Goal: Information Seeking & Learning: Learn about a topic

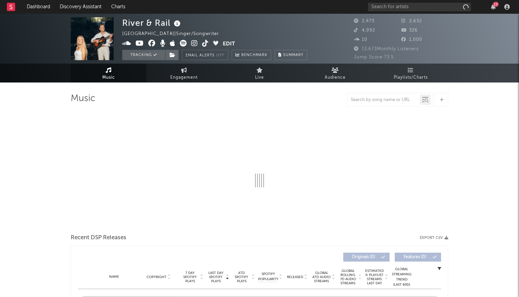
select select "6m"
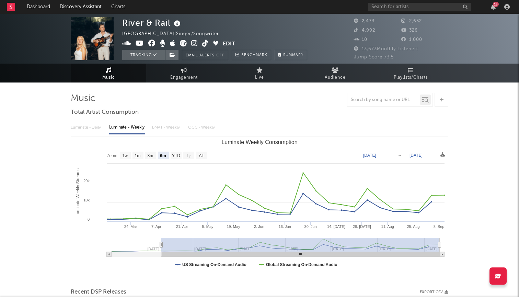
click at [109, 71] on icon at bounding box center [109, 69] width 6 height 5
click at [38, 10] on link "Dashboard" at bounding box center [38, 7] width 33 height 14
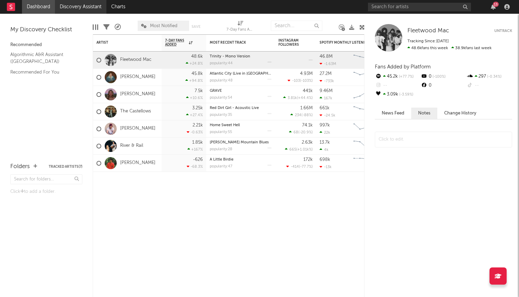
click at [77, 7] on link "Discovery Assistant" at bounding box center [81, 7] width 52 height 14
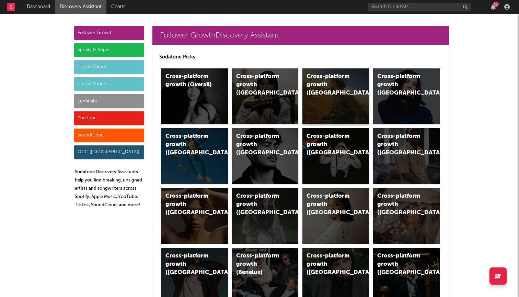
click at [331, 113] on div "Cross-platform growth ([GEOGRAPHIC_DATA])" at bounding box center [336, 96] width 67 height 56
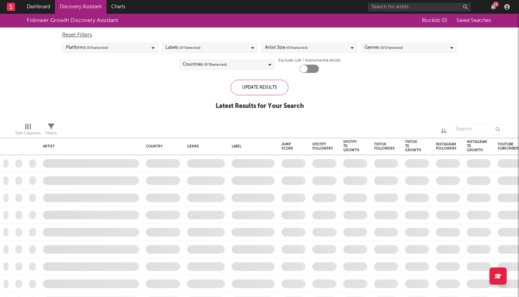
checkbox input "true"
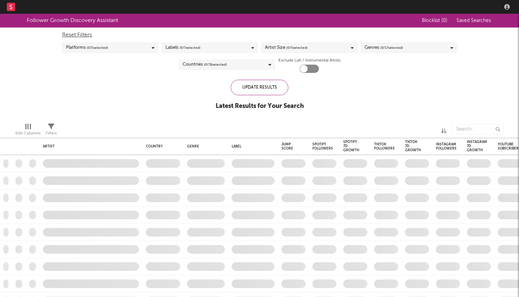
checkbox input "true"
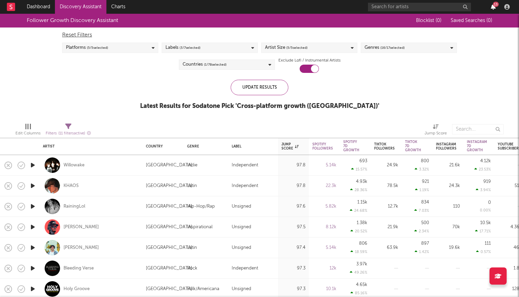
click at [494, 9] on icon "button" at bounding box center [493, 6] width 5 height 5
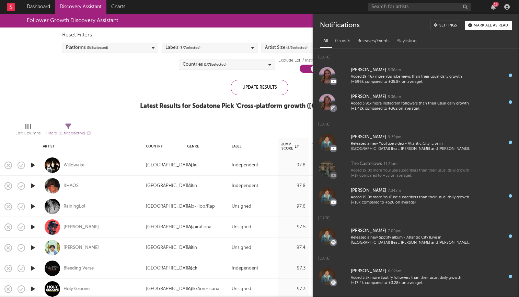
click at [354, 39] on div "Releases/Events" at bounding box center [373, 41] width 39 height 12
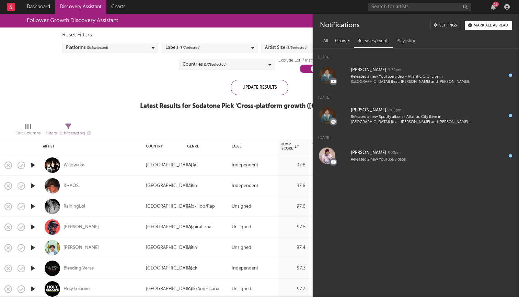
click at [346, 42] on div "Growth" at bounding box center [343, 41] width 22 height 12
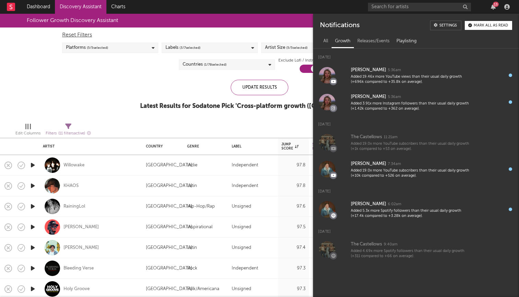
click at [406, 46] on div "Playlisting" at bounding box center [406, 41] width 27 height 12
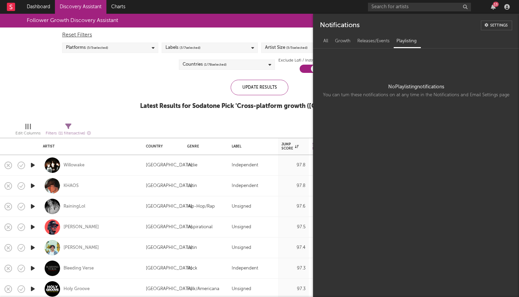
click at [157, 84] on div "Follower Growth Discovery Assistant Blocklist ( 0 ) Saved Searches ( 0 ) Reset …" at bounding box center [259, 65] width 519 height 103
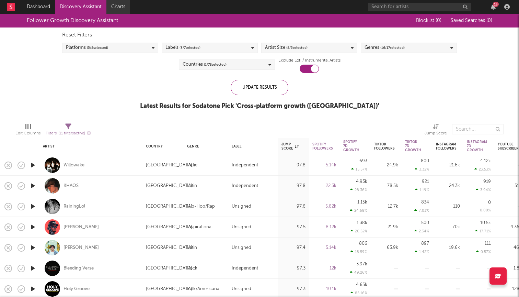
click at [113, 7] on link "Charts" at bounding box center [118, 7] width 24 height 14
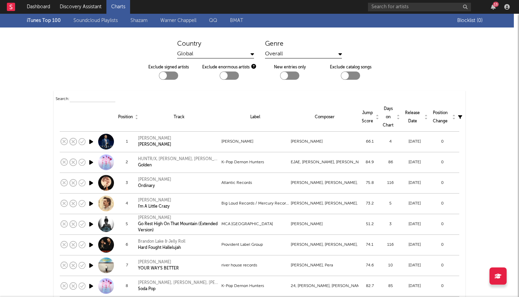
click at [182, 22] on link "Warner Chappell" at bounding box center [178, 20] width 36 height 8
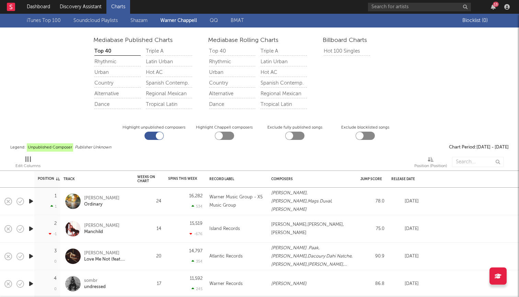
click at [110, 80] on div "Country" at bounding box center [117, 83] width 46 height 9
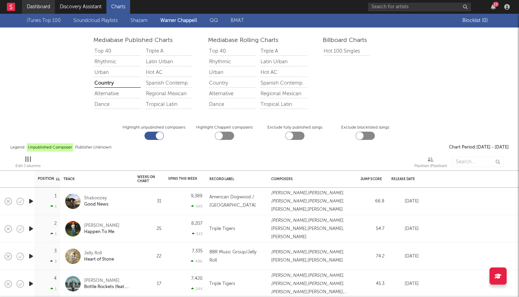
click at [39, 7] on link "Dashboard" at bounding box center [38, 7] width 33 height 14
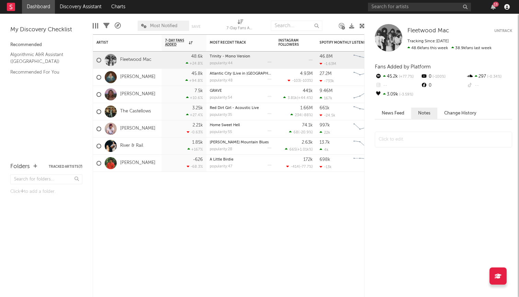
click at [508, 8] on icon "button" at bounding box center [506, 6] width 5 height 5
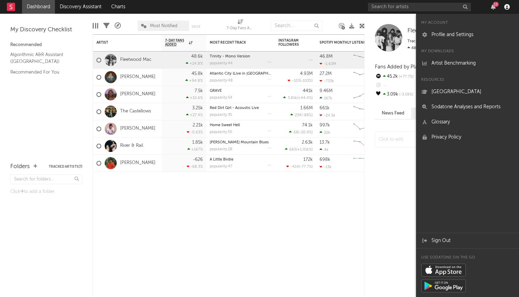
click at [508, 8] on icon "button" at bounding box center [506, 6] width 5 height 5
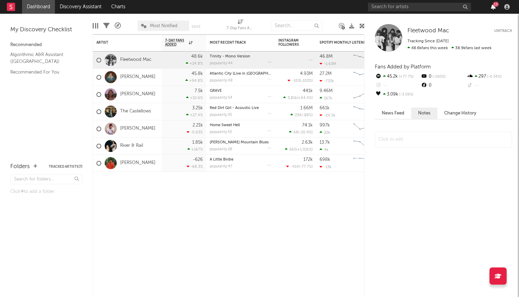
click at [493, 8] on icon "button" at bounding box center [493, 6] width 5 height 5
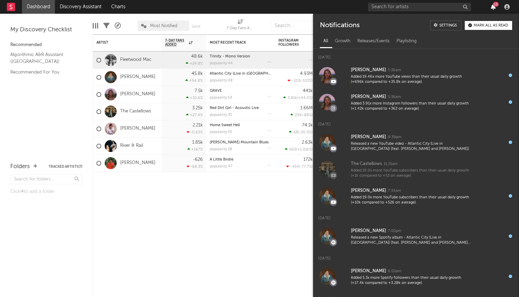
click at [493, 8] on icon "button" at bounding box center [493, 6] width 5 height 5
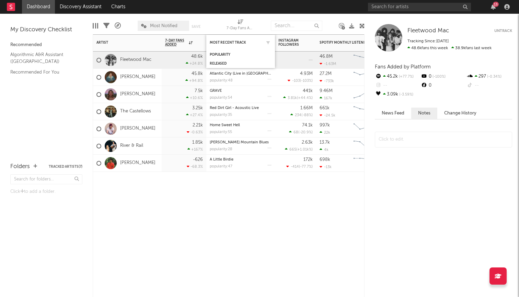
click at [230, 39] on div "Most Recent Track" at bounding box center [241, 42] width 62 height 13
click at [121, 41] on div "Artist" at bounding box center [122, 43] width 52 height 4
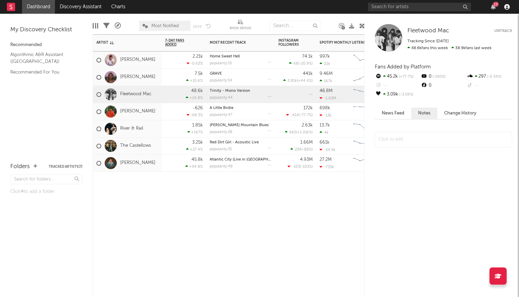
click at [507, 7] on icon "button" at bounding box center [506, 6] width 5 height 5
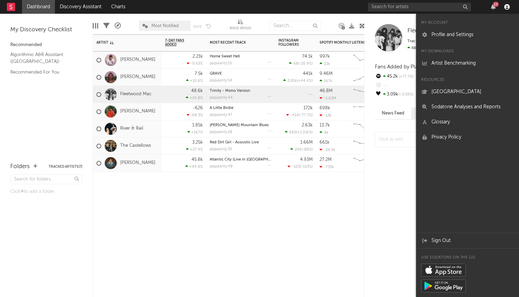
click at [507, 7] on icon "button" at bounding box center [506, 6] width 5 height 5
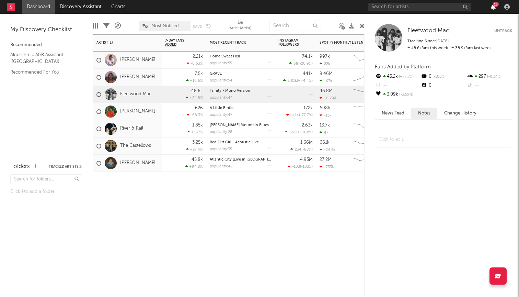
click at [494, 7] on icon "button" at bounding box center [493, 6] width 5 height 5
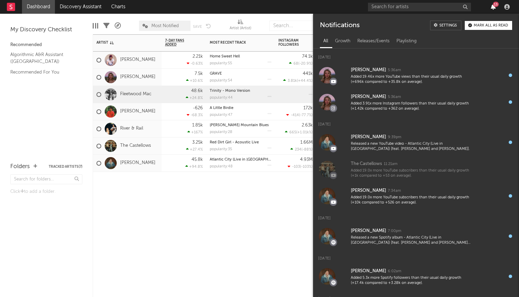
click at [494, 7] on icon "button" at bounding box center [493, 6] width 5 height 5
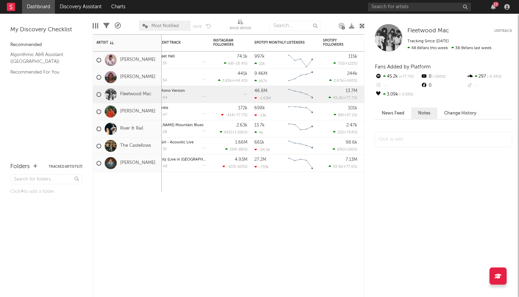
click at [43, 8] on link "Dashboard" at bounding box center [38, 7] width 33 height 14
click at [7, 7] on rect at bounding box center [11, 7] width 8 height 8
click at [215, 256] on div "7-Day Fans Added WoW % Change Most Recent Track Popularity Released Instagram F…" at bounding box center [229, 165] width 272 height 262
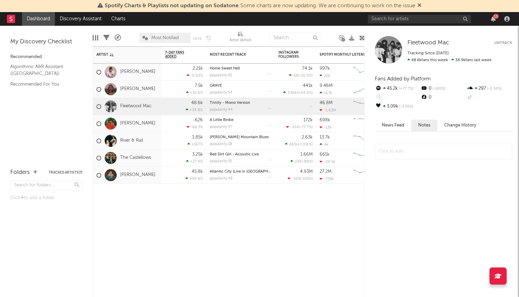
click at [421, 4] on icon at bounding box center [420, 4] width 4 height 5
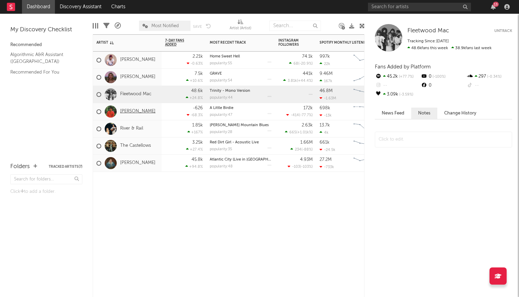
click at [134, 110] on link "Matt Schuster" at bounding box center [137, 112] width 35 height 6
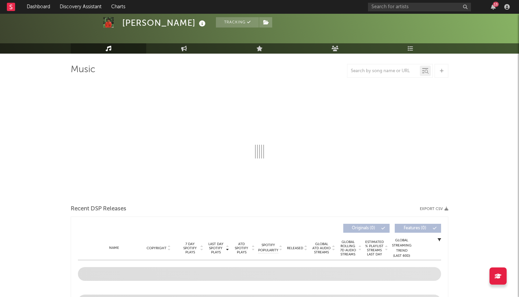
scroll to position [30, 0]
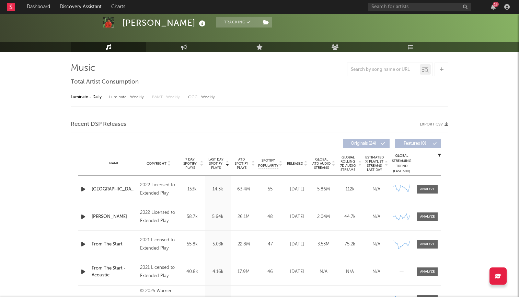
select select "6m"
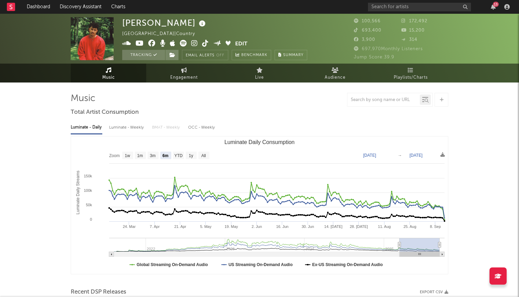
scroll to position [0, 0]
click at [195, 77] on span "Engagement" at bounding box center [183, 77] width 27 height 8
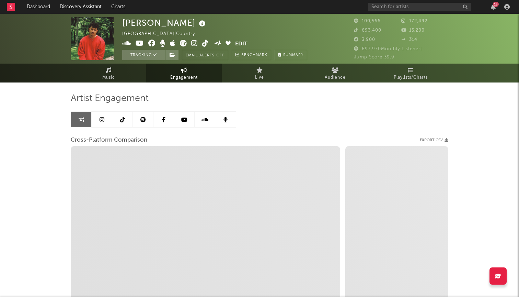
select select "1w"
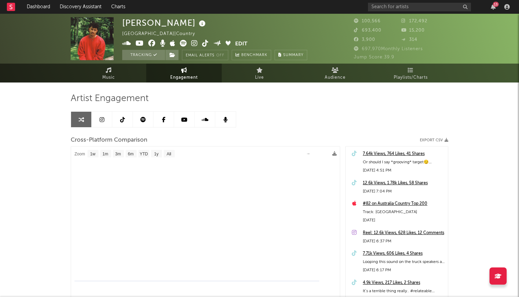
select select "1m"
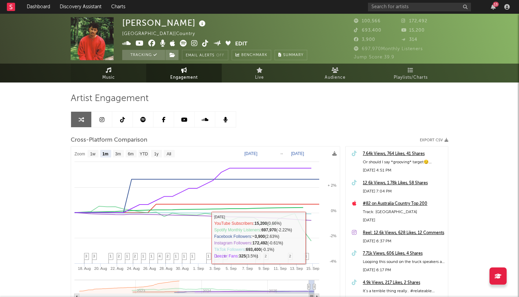
click at [121, 74] on link "Music" at bounding box center [109, 73] width 76 height 19
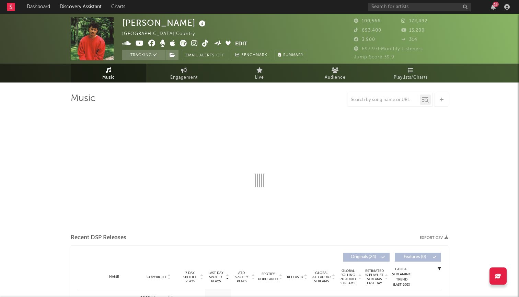
select select "6m"
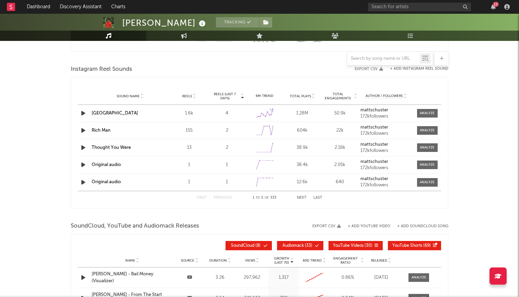
scroll to position [612, 0]
click at [266, 154] on div "Created with Highcharts 10.3.3" at bounding box center [264, 147] width 21 height 13
click at [229, 145] on div "2" at bounding box center [227, 147] width 34 height 7
click at [121, 147] on link "Thought You Were" at bounding box center [111, 147] width 39 height 4
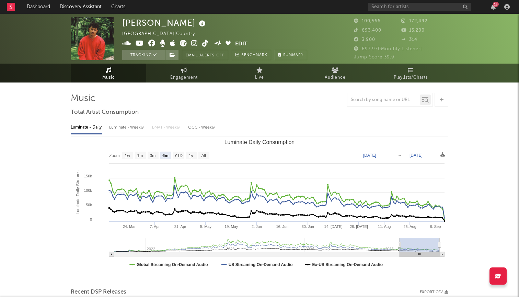
scroll to position [0, 0]
click at [333, 80] on span "Audience" at bounding box center [335, 77] width 21 height 8
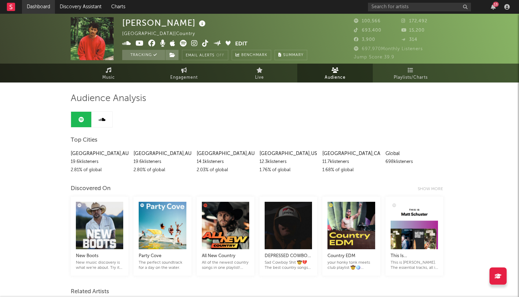
click at [37, 5] on link "Dashboard" at bounding box center [38, 7] width 33 height 14
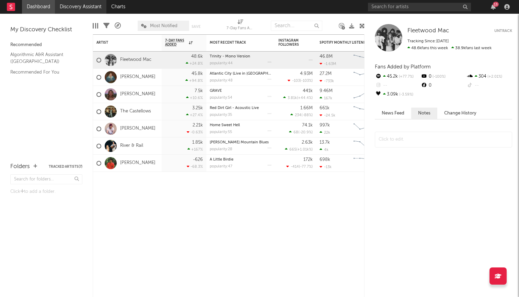
click at [80, 8] on link "Discovery Assistant" at bounding box center [81, 7] width 52 height 14
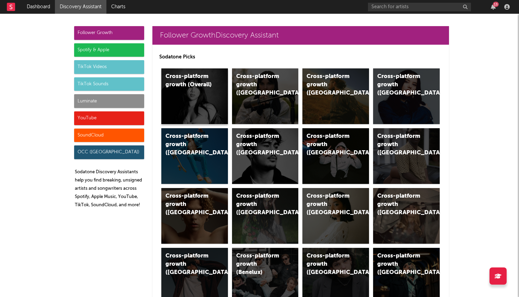
click at [196, 101] on div "Cross-platform growth (Overall)" at bounding box center [194, 96] width 67 height 56
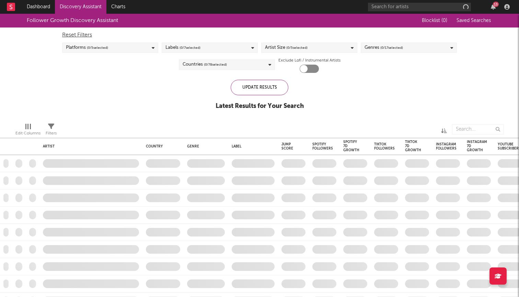
checkbox input "true"
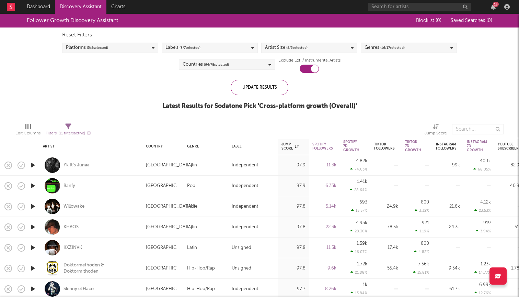
click at [228, 49] on div "Labels ( 3 / 7 selected)" at bounding box center [210, 48] width 96 height 10
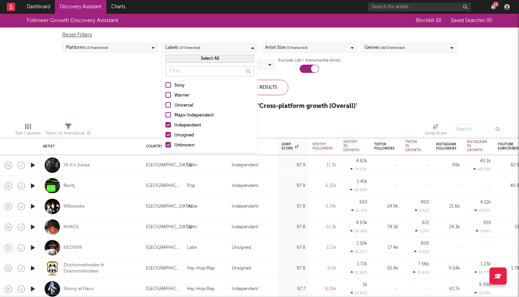
click at [228, 48] on div "Labels ( 3 / 7 selected)" at bounding box center [210, 48] width 96 height 10
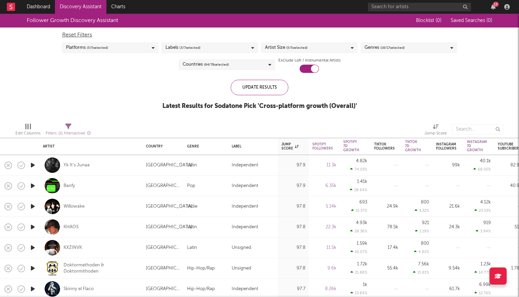
click at [379, 48] on div "Genres ( 16 / 17 selected)" at bounding box center [385, 48] width 40 height 8
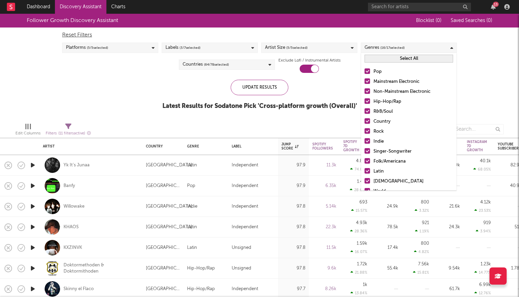
click at [379, 48] on div "Genres ( 16 / 17 selected)" at bounding box center [385, 48] width 40 height 8
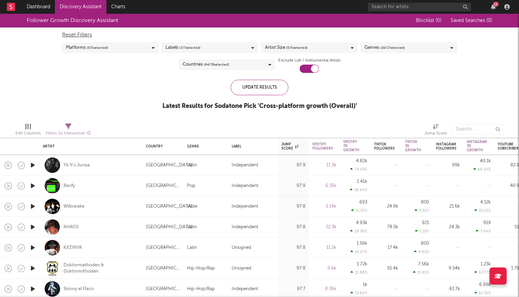
click at [69, 8] on link "Discovery Assistant" at bounding box center [81, 7] width 52 height 14
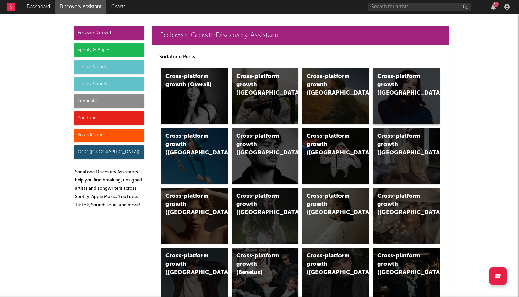
click at [403, 107] on div "Cross-platform growth (Canada)" at bounding box center [406, 96] width 67 height 56
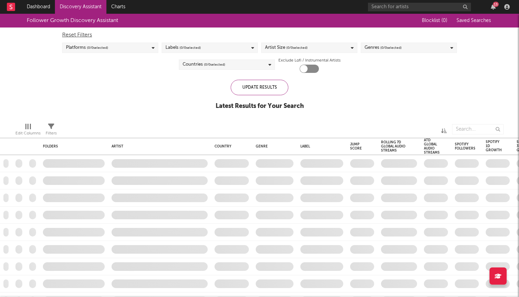
checkbox input "true"
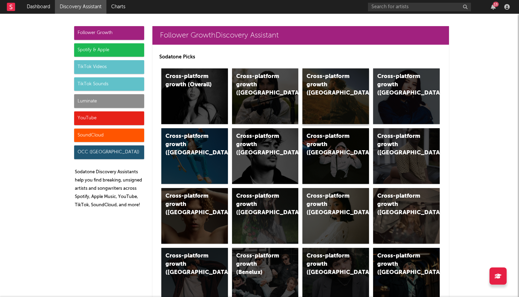
click at [345, 100] on div "Cross-platform growth ([GEOGRAPHIC_DATA])" at bounding box center [336, 96] width 67 height 56
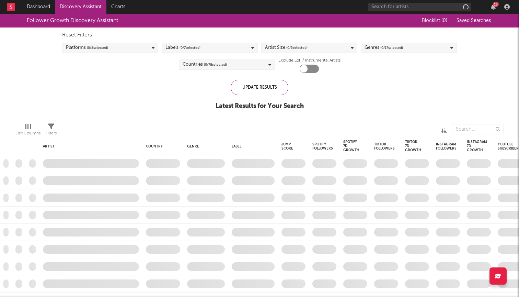
checkbox input "true"
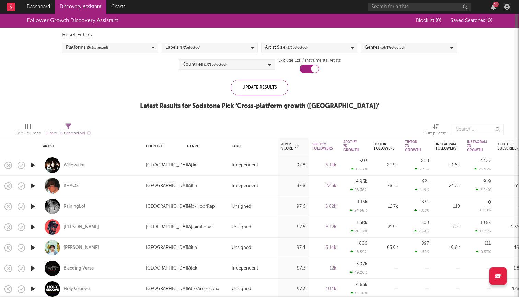
drag, startPoint x: 516, startPoint y: 214, endPoint x: 521, endPoint y: -41, distance: 254.8
click at [519, 0] on html "Dashboard Discovery Assistant Charts 13 Notifications Settings Mark all as read…" at bounding box center [259, 148] width 519 height 297
click at [382, 45] on span "( 16 / 17 selected)" at bounding box center [392, 48] width 24 height 8
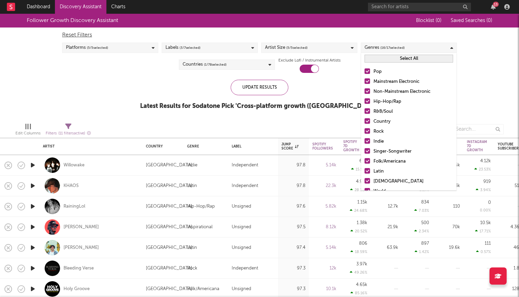
click at [368, 112] on div at bounding box center [367, 110] width 5 height 5
click at [365, 112] on input "R&B/Soul" at bounding box center [365, 111] width 0 height 8
click at [367, 100] on div at bounding box center [367, 100] width 5 height 5
click at [365, 100] on input "Hip-Hop/Rap" at bounding box center [365, 102] width 0 height 8
click at [367, 90] on div at bounding box center [367, 90] width 5 height 5
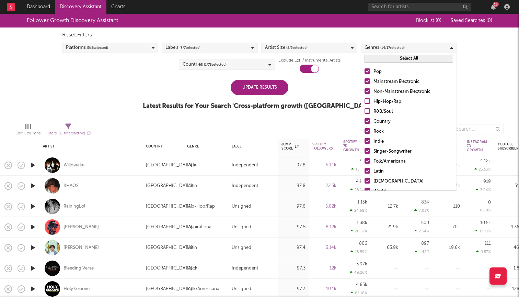
click at [365, 90] on input "Non-Mainstream Electronic" at bounding box center [365, 92] width 0 height 8
click at [367, 79] on div at bounding box center [367, 80] width 5 height 5
click at [365, 79] on input "Mainstream Electronic" at bounding box center [365, 82] width 0 height 8
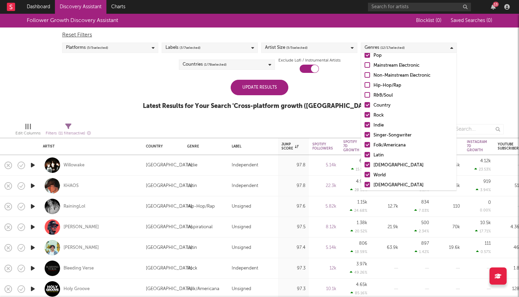
click at [368, 114] on div at bounding box center [367, 114] width 5 height 5
click at [365, 114] on input "Rock" at bounding box center [365, 115] width 0 height 8
click at [368, 123] on div at bounding box center [367, 124] width 5 height 5
click at [365, 123] on input "Indie" at bounding box center [365, 125] width 0 height 8
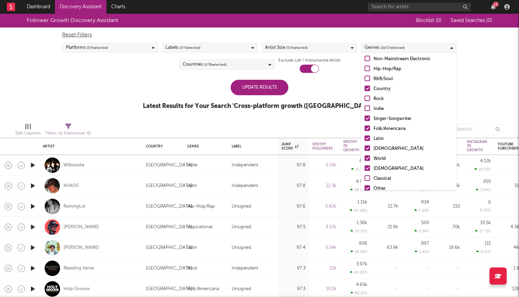
scroll to position [33, 0]
click at [366, 138] on div at bounding box center [367, 137] width 5 height 5
click at [365, 138] on input "Latin" at bounding box center [365, 138] width 0 height 8
click at [366, 151] on label "African" at bounding box center [409, 148] width 89 height 8
click at [365, 151] on input "African" at bounding box center [365, 148] width 0 height 8
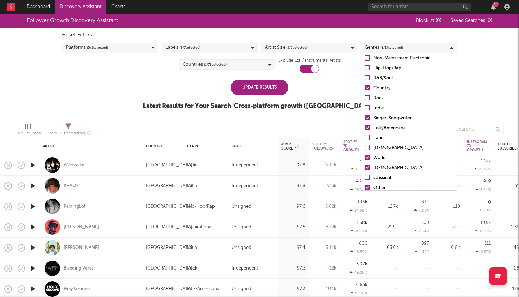
click at [366, 158] on div at bounding box center [367, 157] width 5 height 5
click at [365, 158] on input "World" at bounding box center [365, 158] width 0 height 8
click at [366, 167] on div at bounding box center [367, 166] width 5 height 5
click at [365, 167] on input "Christian" at bounding box center [365, 168] width 0 height 8
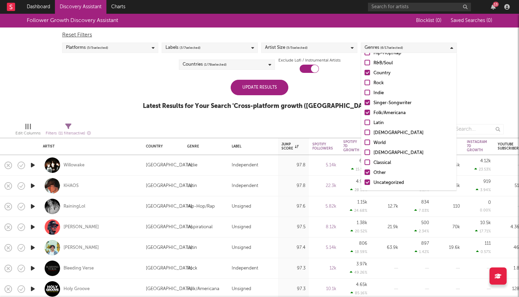
scroll to position [48, 0]
click at [366, 176] on label "Other" at bounding box center [409, 173] width 89 height 8
click at [365, 176] on input "Other" at bounding box center [365, 173] width 0 height 8
click at [366, 183] on div at bounding box center [367, 181] width 5 height 5
click at [365, 183] on input "Uncategorized" at bounding box center [365, 183] width 0 height 8
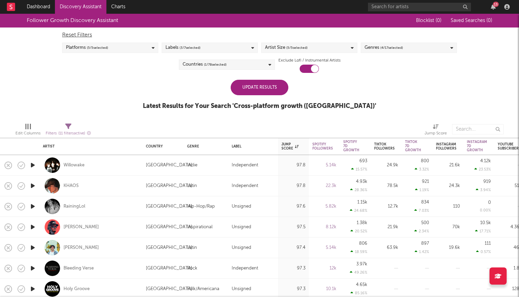
click at [277, 91] on div "Update Results" at bounding box center [260, 87] width 58 height 15
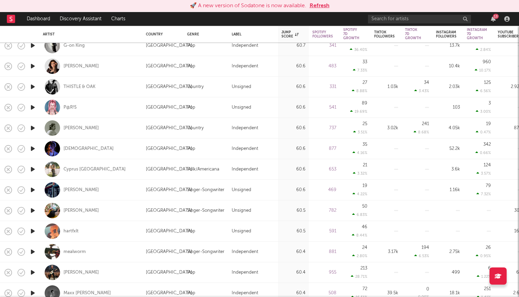
click at [321, 6] on button "Refresh" at bounding box center [320, 6] width 20 height 8
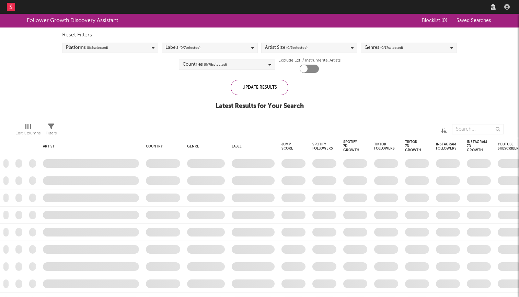
checkbox input "true"
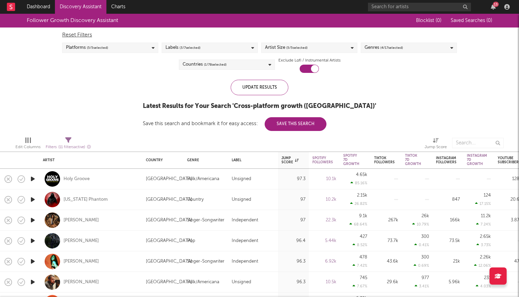
click at [493, 10] on div "13" at bounding box center [440, 7] width 144 height 14
click at [494, 5] on div "13" at bounding box center [496, 4] width 6 height 5
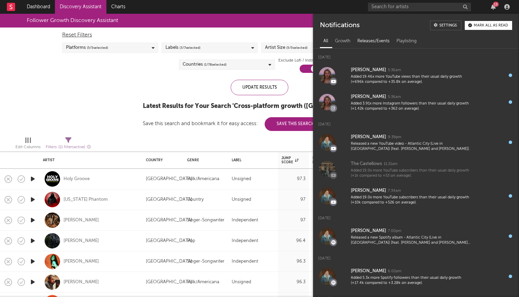
click at [380, 40] on div "Releases/Events" at bounding box center [373, 41] width 39 height 12
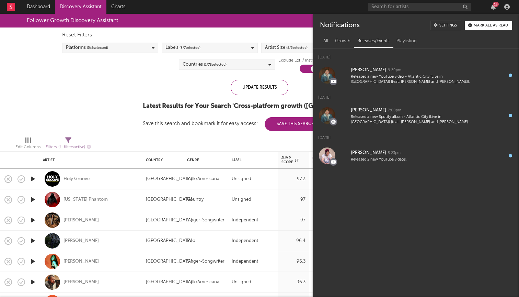
click at [145, 82] on div "Follower Growth Discovery Assistant Blocklist ( 0 ) Saved Searches ( 0 ) Reset …" at bounding box center [259, 72] width 519 height 117
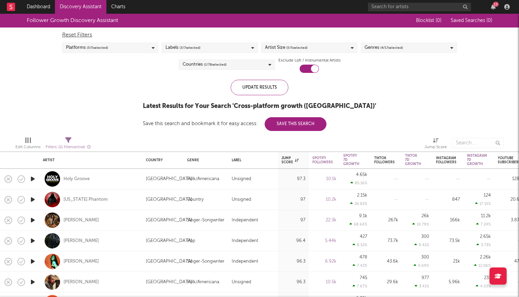
click at [297, 0] on nav "Dashboard Discovery Assistant Charts 13" at bounding box center [259, 7] width 519 height 14
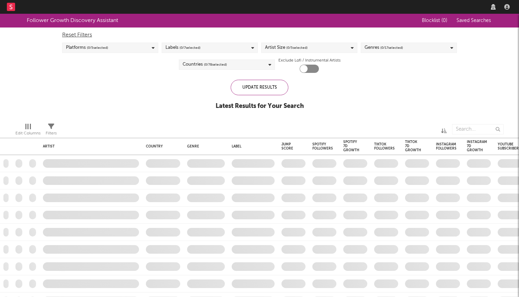
checkbox input "true"
